Goal: Entertainment & Leisure: Consume media (video, audio)

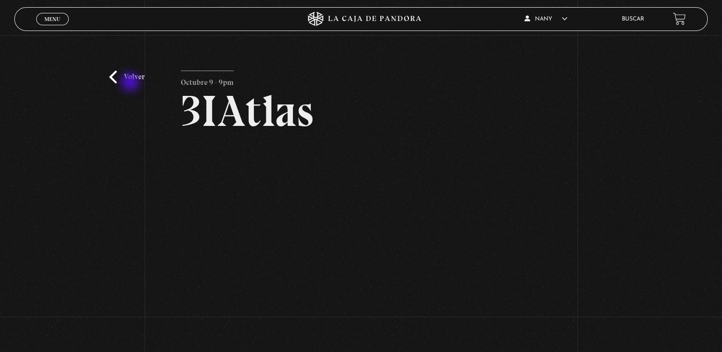
click at [131, 83] on link "Volver" at bounding box center [126, 77] width 35 height 13
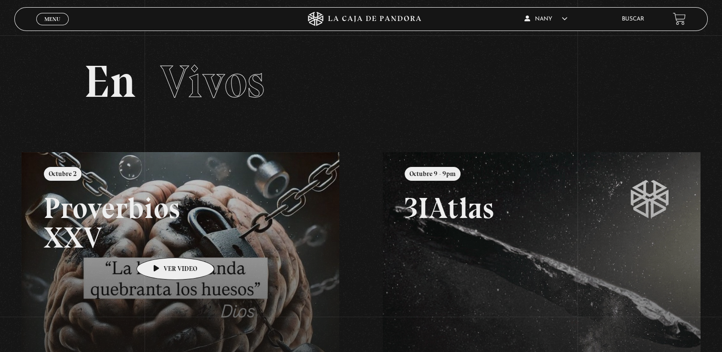
click at [160, 243] on link at bounding box center [382, 328] width 722 height 352
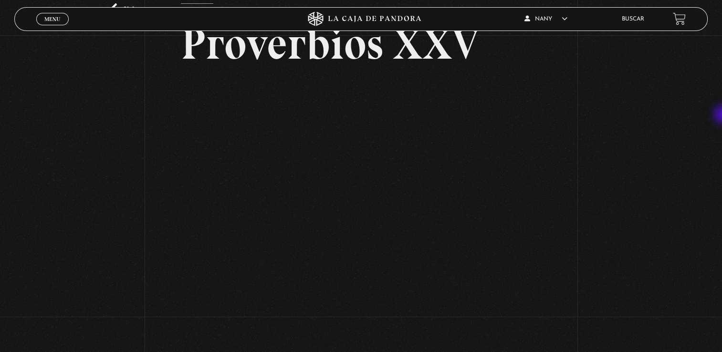
scroll to position [70, 0]
